Goal: Information Seeking & Learning: Learn about a topic

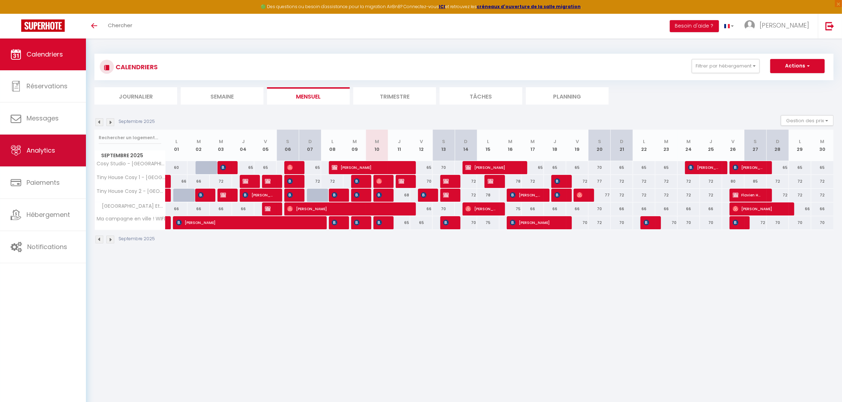
click at [52, 150] on span "Analytics" at bounding box center [41, 150] width 29 height 9
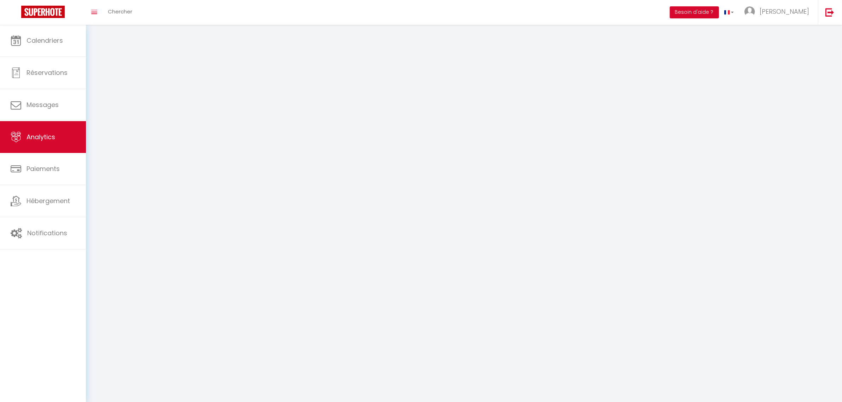
select select "2025"
select select "9"
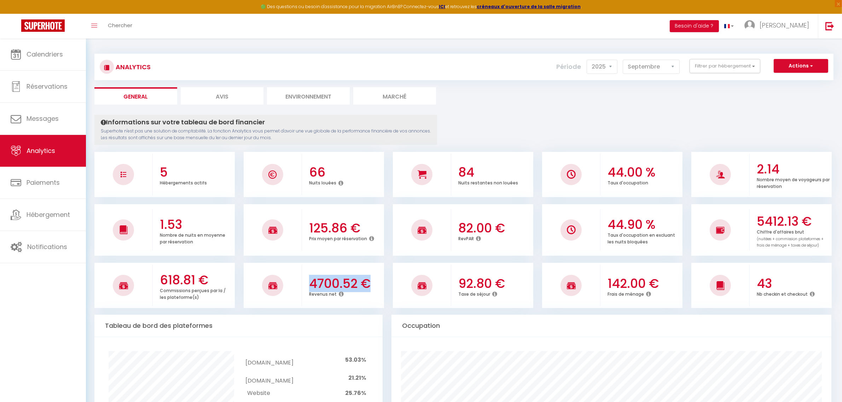
drag, startPoint x: 311, startPoint y: 281, endPoint x: 370, endPoint y: 276, distance: 59.2
click at [370, 276] on h3 "4700.52 €" at bounding box center [345, 283] width 73 height 15
click at [377, 273] on div "4700.52 € Revenus net" at bounding box center [343, 286] width 82 height 39
click at [369, 239] on icon at bounding box center [371, 239] width 5 height 6
click at [364, 249] on div "125.86 € Prix moyen par réservation" at bounding box center [343, 230] width 82 height 39
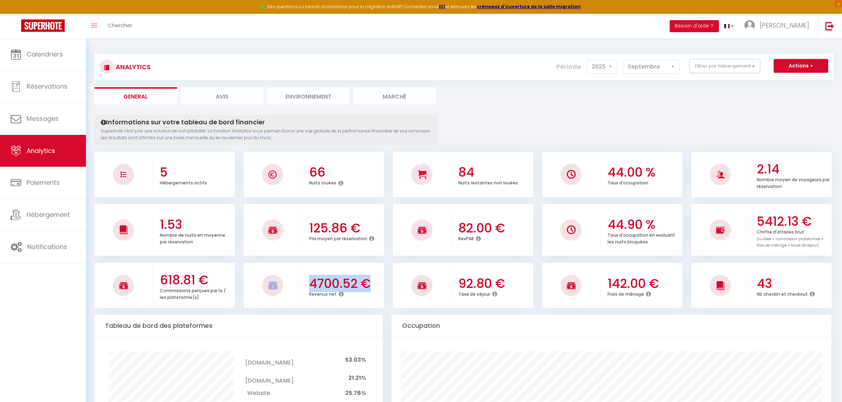
drag, startPoint x: 375, startPoint y: 282, endPoint x: 296, endPoint y: 277, distance: 79.0
click at [296, 277] on li "4700.52 € Revenus net" at bounding box center [314, 285] width 140 height 45
click at [354, 280] on h3 "4700.52 €" at bounding box center [345, 283] width 73 height 15
click at [374, 285] on h3 "4700.52 €" at bounding box center [345, 283] width 73 height 15
click at [649, 293] on icon at bounding box center [648, 294] width 5 height 6
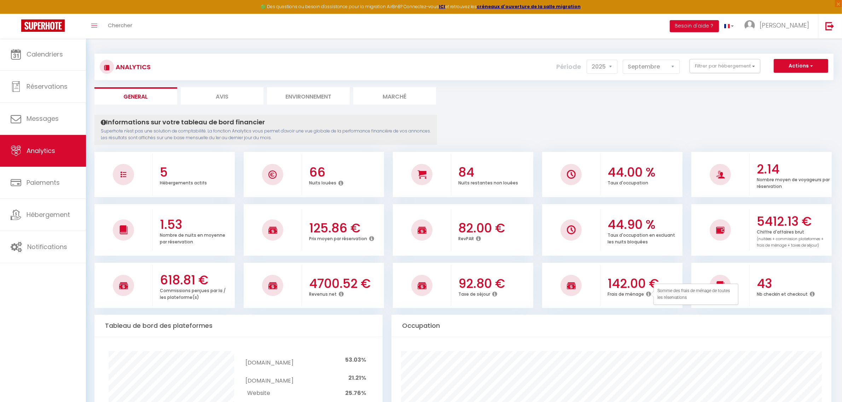
click at [478, 239] on icon at bounding box center [478, 239] width 5 height 6
click at [463, 257] on div "618.81 € Commissions perçues par la / les plateforme(s) 4700.52 € Revenus net 9…" at bounding box center [463, 282] width 739 height 52
click at [236, 98] on li "Avis" at bounding box center [222, 95] width 83 height 17
select select "2025"
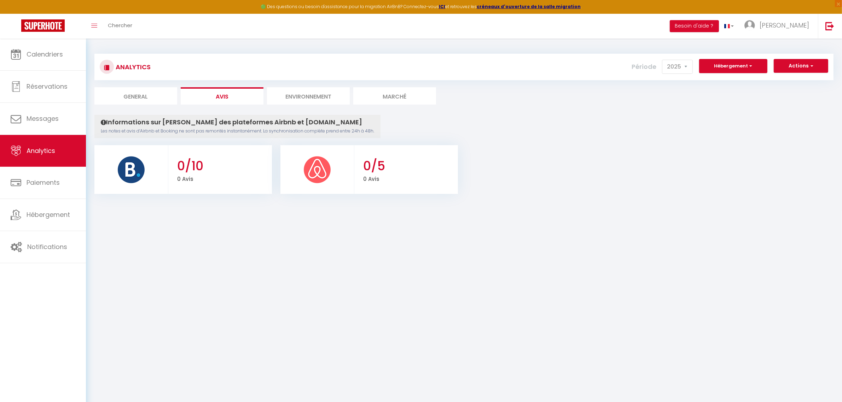
click at [294, 103] on li "Environnement" at bounding box center [308, 95] width 83 height 17
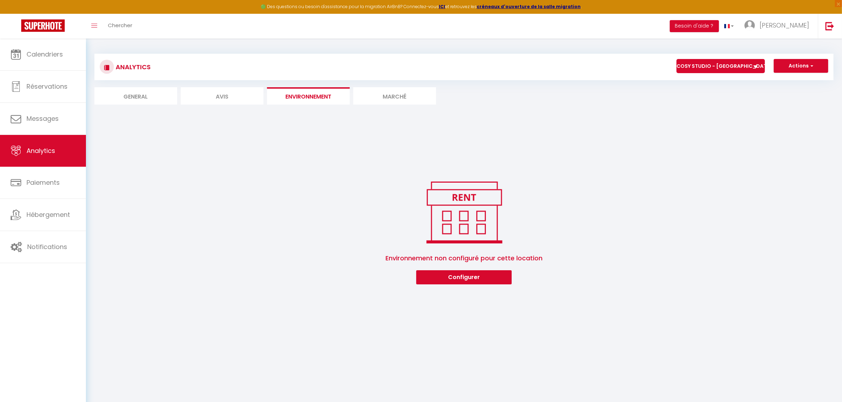
click at [396, 103] on li "Marché" at bounding box center [394, 95] width 83 height 17
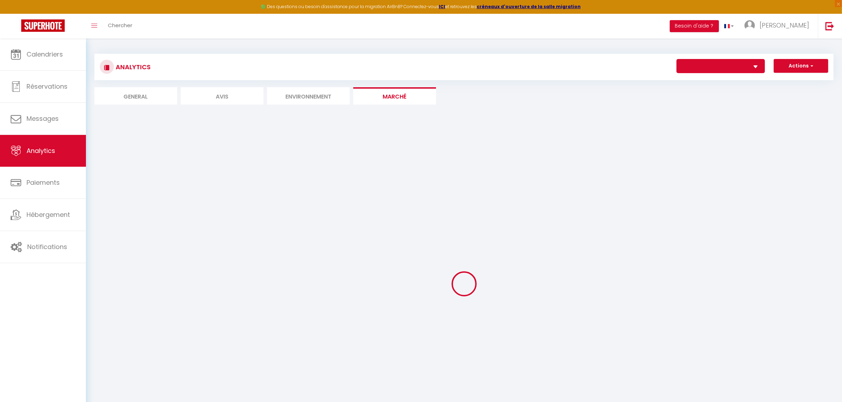
select select "74017"
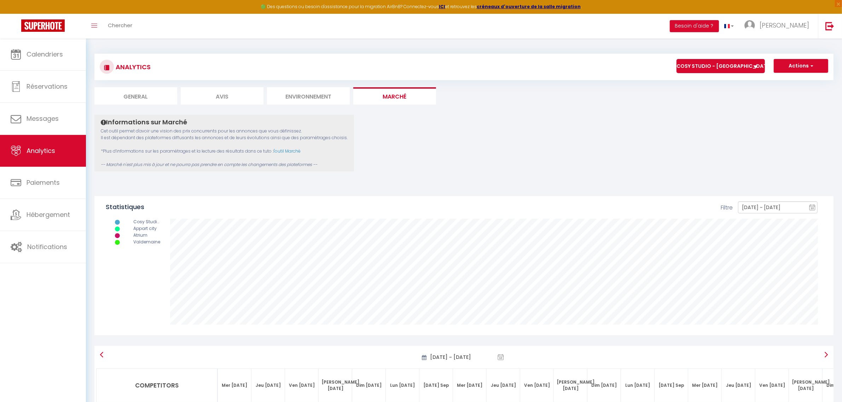
click at [133, 97] on li "General" at bounding box center [135, 95] width 83 height 17
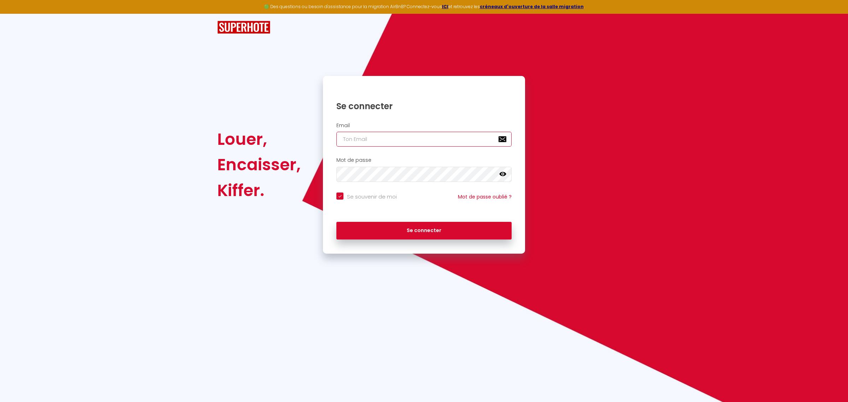
type input "[EMAIL_ADDRESS][DOMAIN_NAME]"
click at [439, 231] on button "Se connecter" at bounding box center [423, 231] width 175 height 18
checkbox input "true"
